Goal: Transaction & Acquisition: Purchase product/service

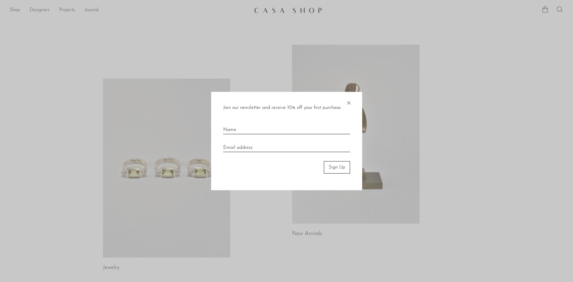
click at [349, 102] on span "×" at bounding box center [349, 101] width 6 height 19
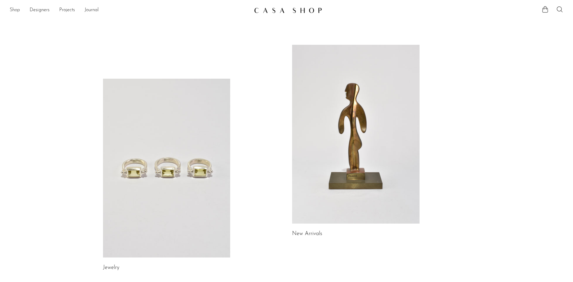
click at [16, 10] on link "Shop" at bounding box center [15, 10] width 10 height 8
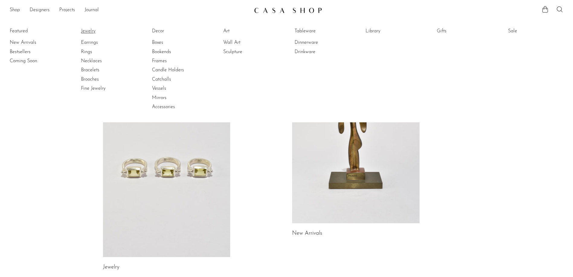
click at [90, 32] on link "Jewelry" at bounding box center [103, 31] width 45 height 7
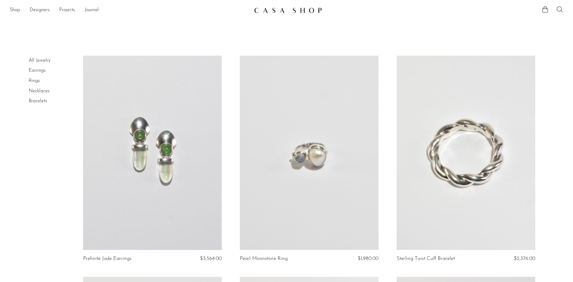
click at [33, 60] on link "All Jewelry" at bounding box center [40, 60] width 22 height 5
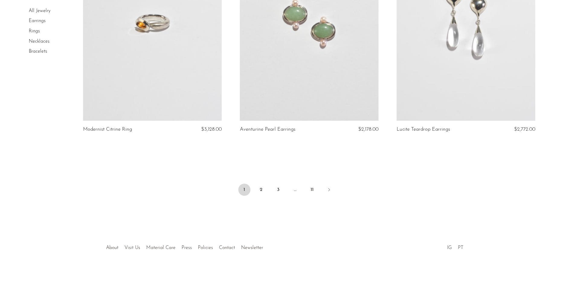
scroll to position [2567, 0]
